Goal: Obtain resource: Download file/media

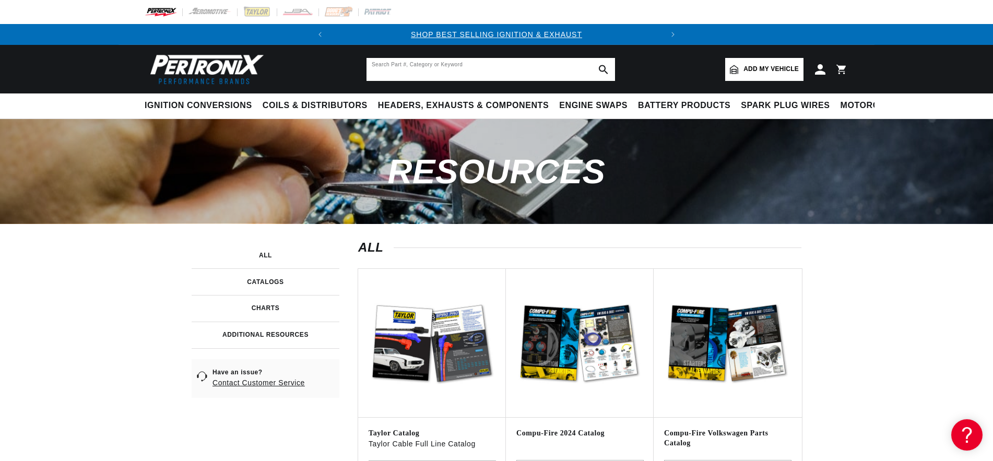
click at [531, 66] on input "text" at bounding box center [491, 69] width 249 height 23
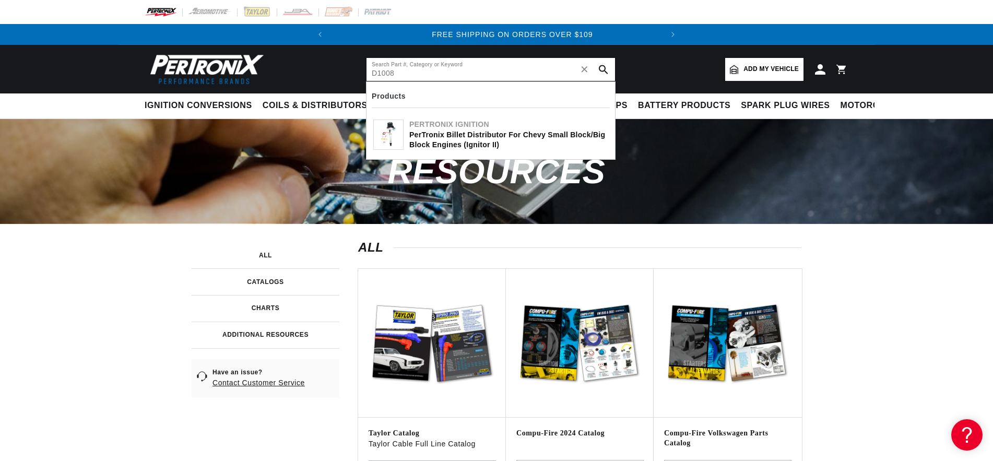
scroll to position [0, 317]
type input "D1008"
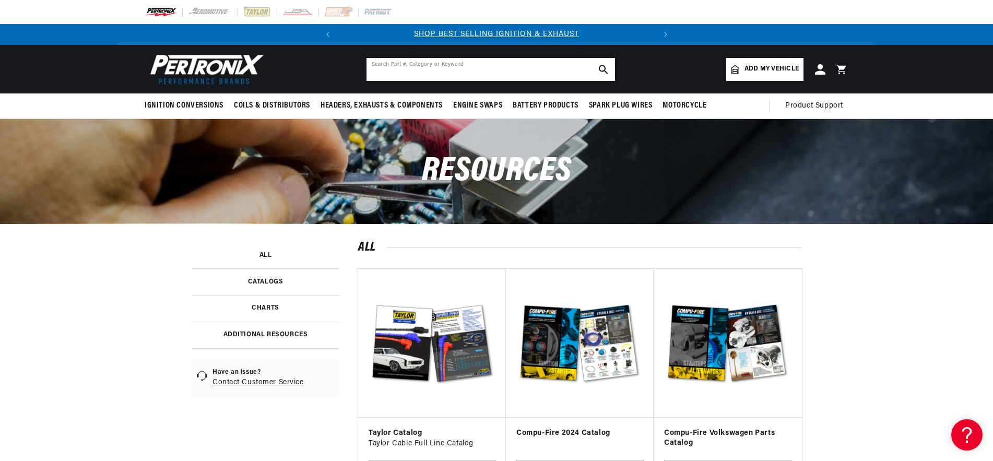
click at [501, 70] on input "text" at bounding box center [491, 69] width 249 height 23
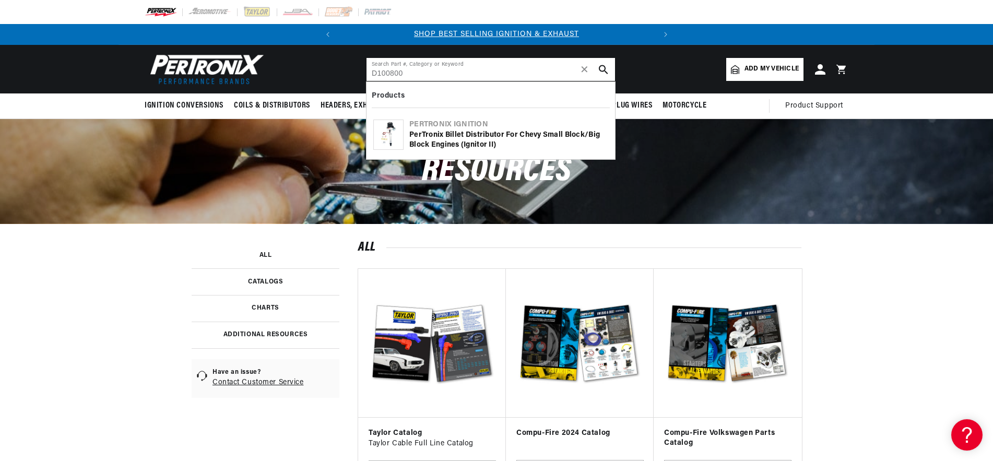
type input "D100800"
click at [606, 68] on icon "search button" at bounding box center [603, 69] width 9 height 9
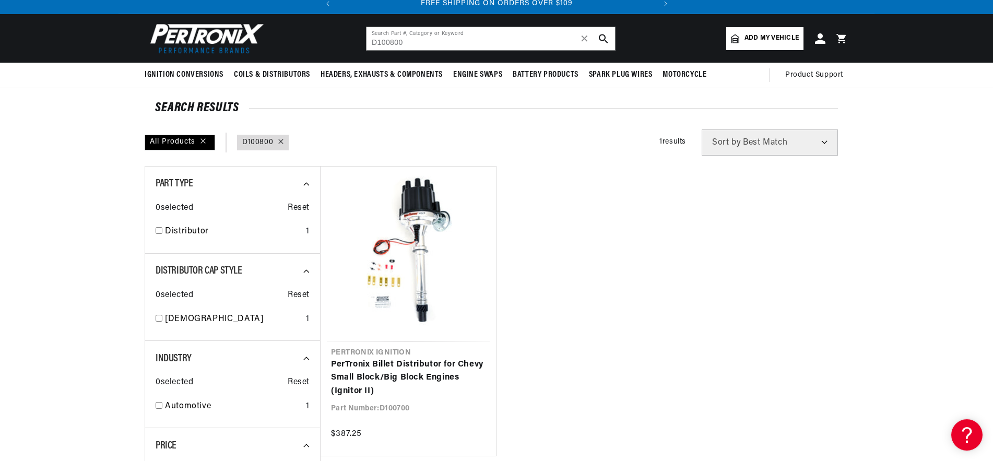
scroll to position [53, 0]
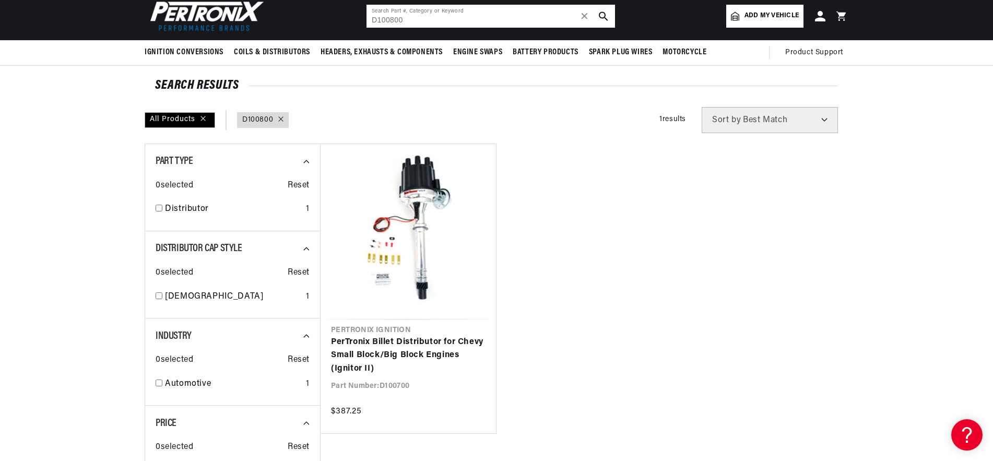
click at [530, 18] on input "D100800" at bounding box center [491, 16] width 249 height 23
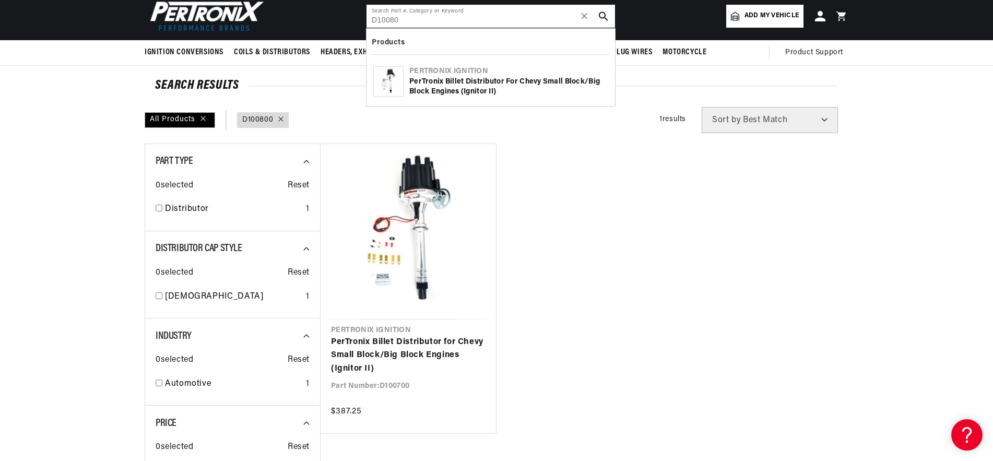
type input "D100800"
click at [468, 71] on div "Pertronix Ignition" at bounding box center [508, 71] width 199 height 10
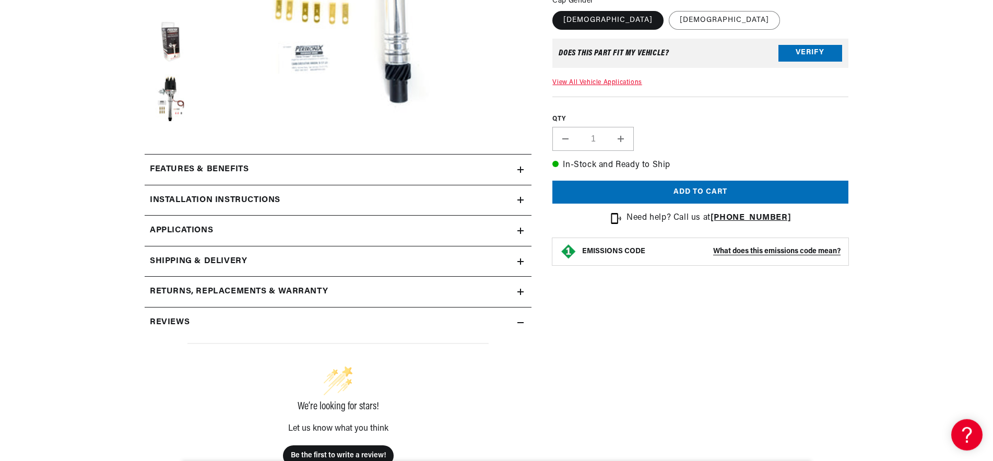
scroll to position [373, 0]
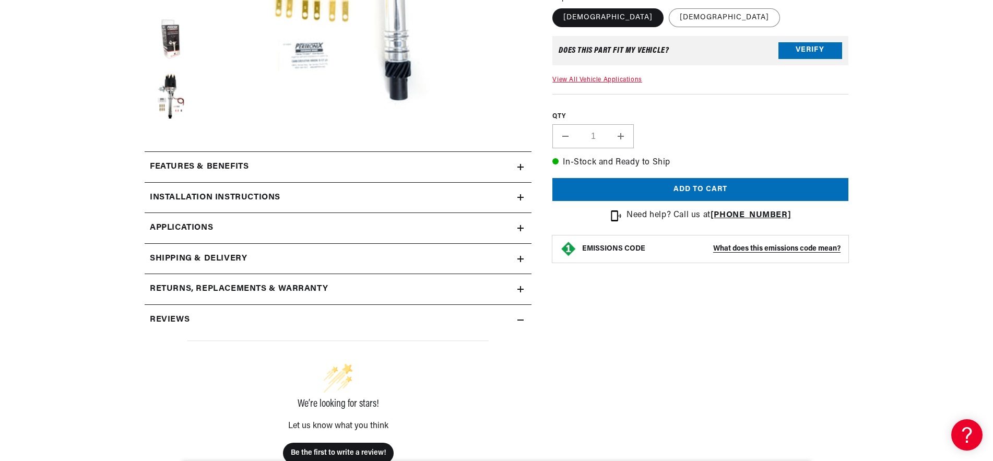
click at [188, 194] on h2 "Installation instructions" at bounding box center [215, 198] width 131 height 14
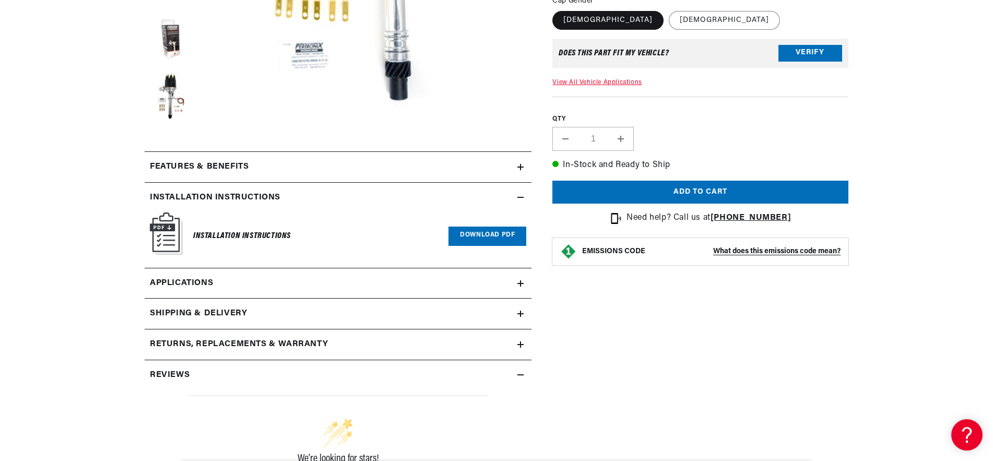
click at [479, 237] on link "Download PDF" at bounding box center [488, 236] width 78 height 19
